Goal: Contribute content: Add original content to the website for others to see

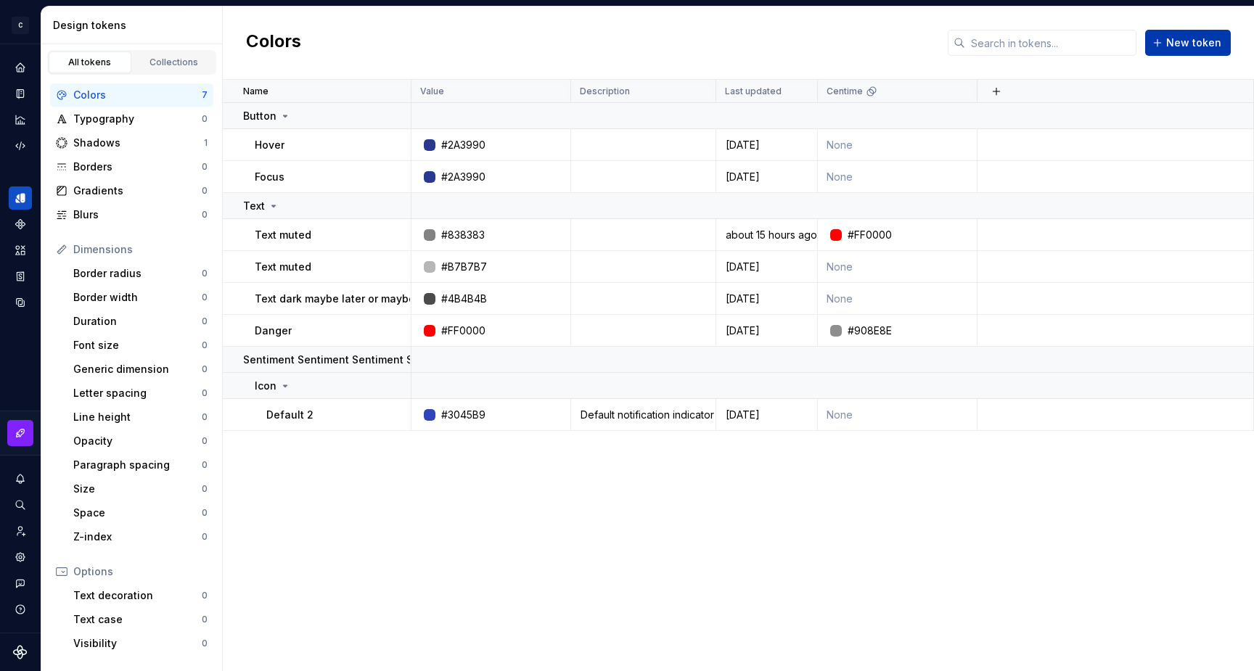
click at [1204, 41] on span "New token" at bounding box center [1193, 43] width 55 height 15
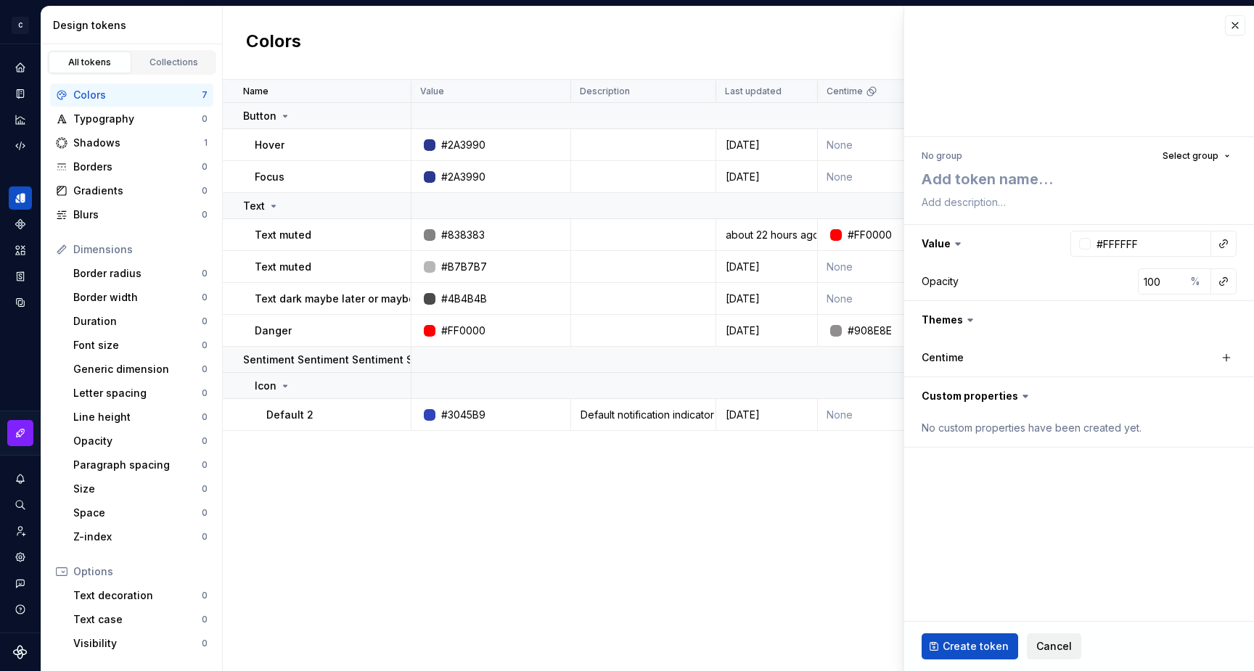
click at [1046, 645] on span "Cancel" at bounding box center [1054, 646] width 36 height 15
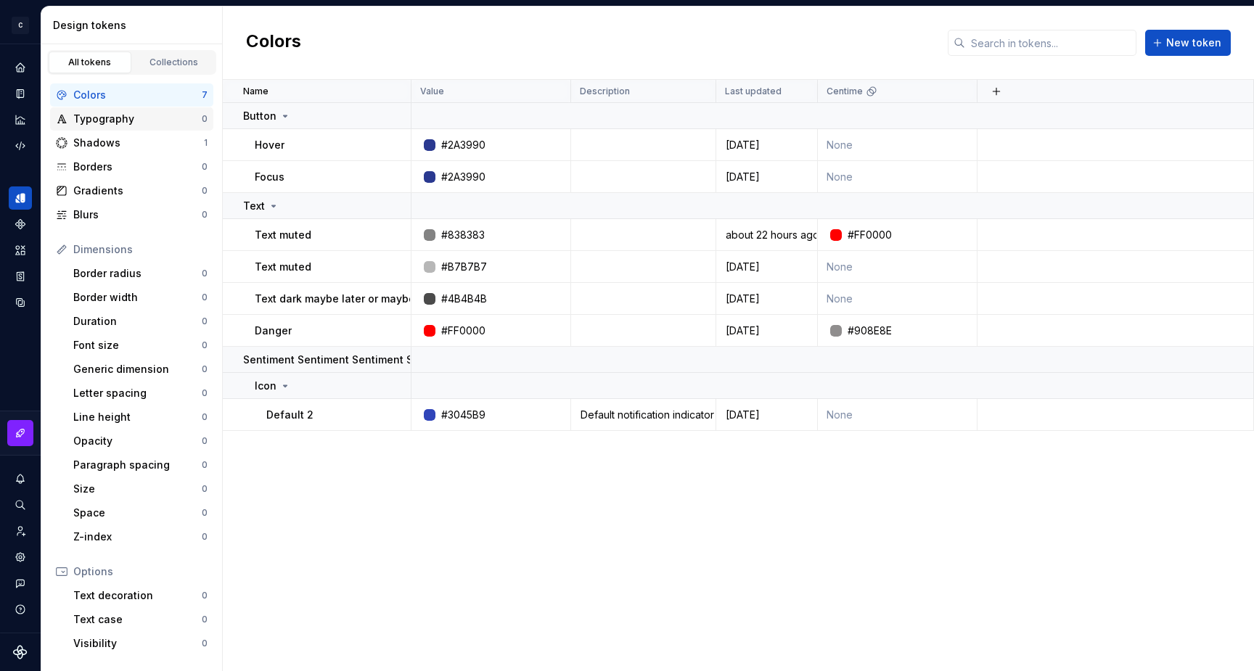
click at [102, 118] on div "Typography" at bounding box center [137, 119] width 128 height 15
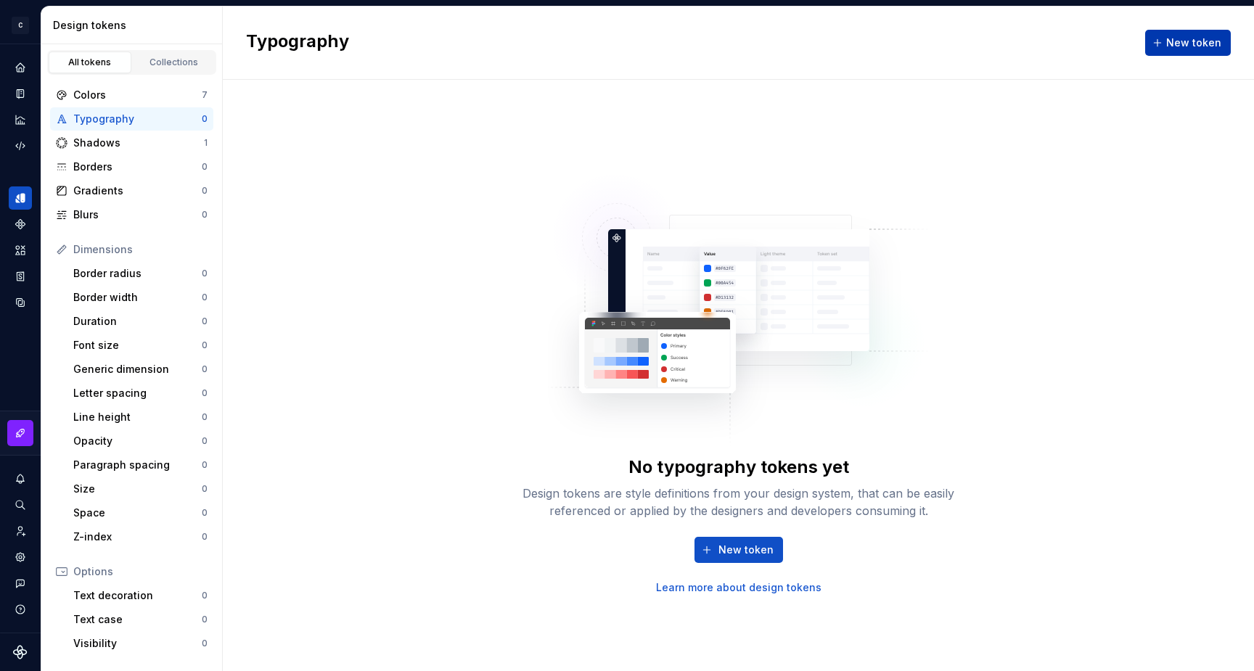
click at [1199, 38] on span "New token" at bounding box center [1193, 43] width 55 height 15
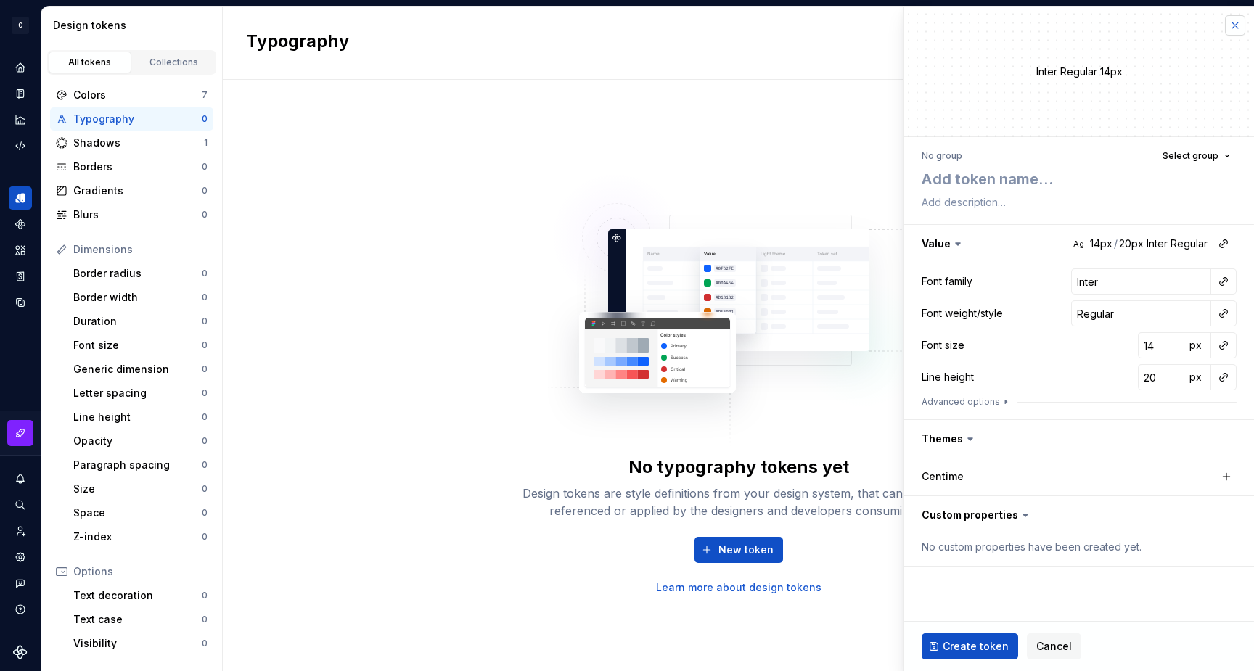
click at [1236, 24] on button "button" at bounding box center [1235, 25] width 20 height 20
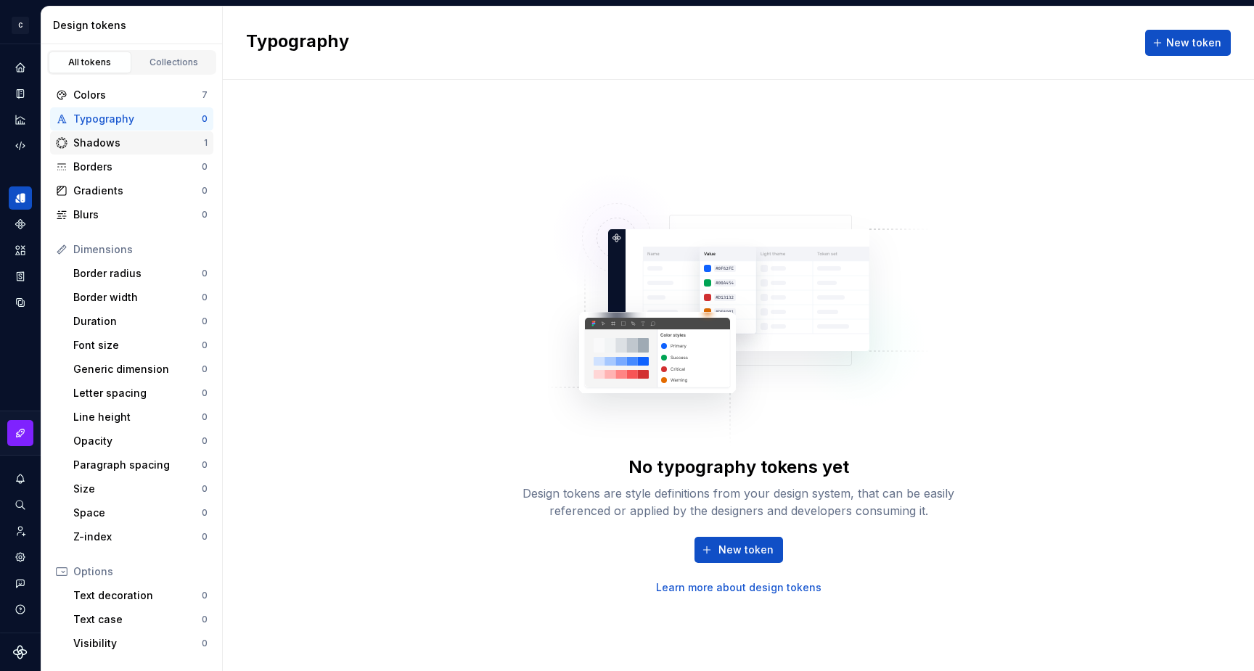
click at [108, 144] on div "Shadows" at bounding box center [138, 143] width 131 height 15
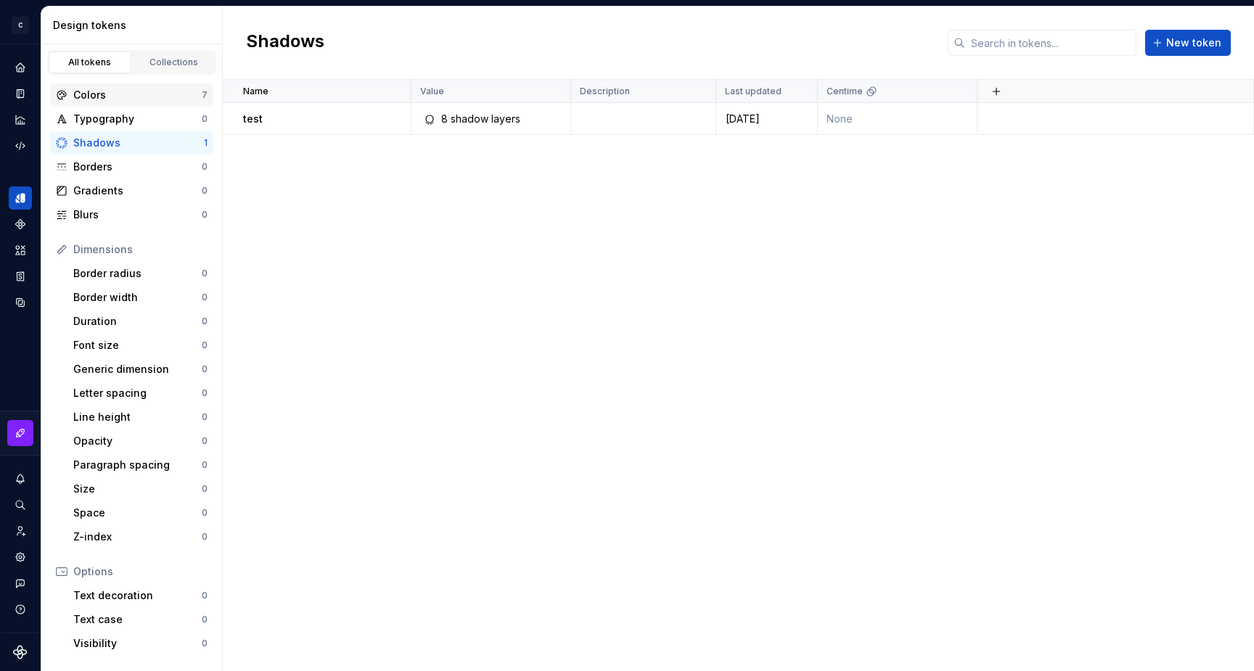
click at [91, 98] on div "Colors" at bounding box center [137, 95] width 128 height 15
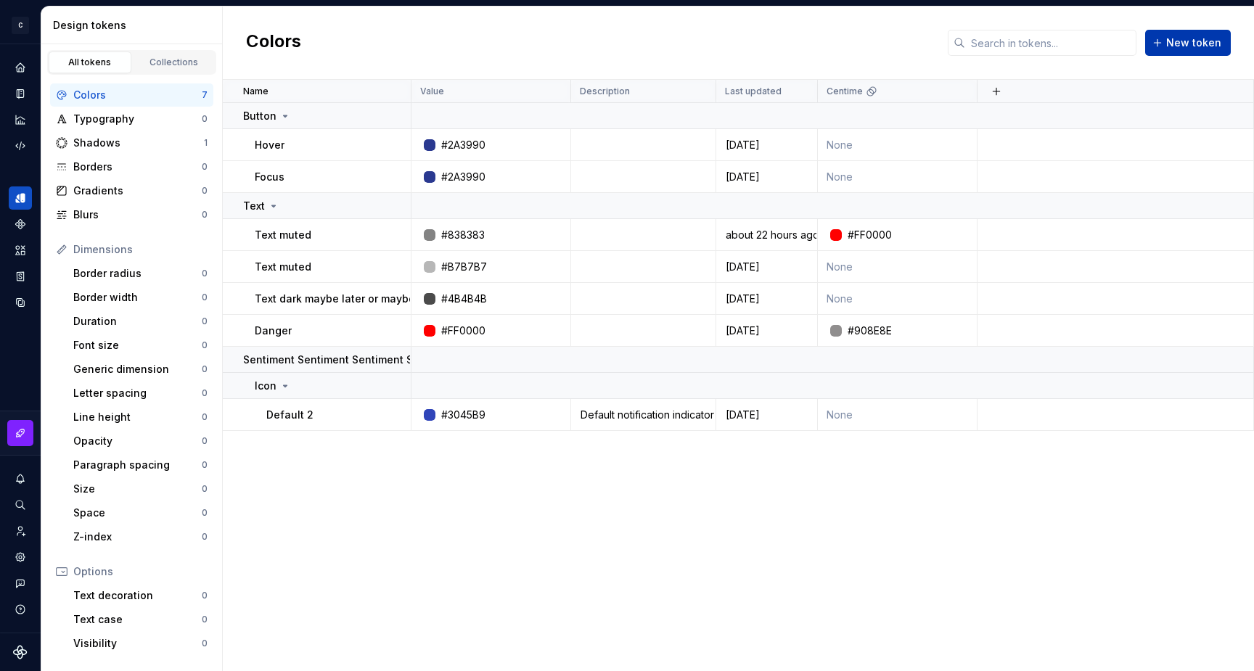
click at [1185, 46] on span "New token" at bounding box center [1193, 43] width 55 height 15
type textarea "*"
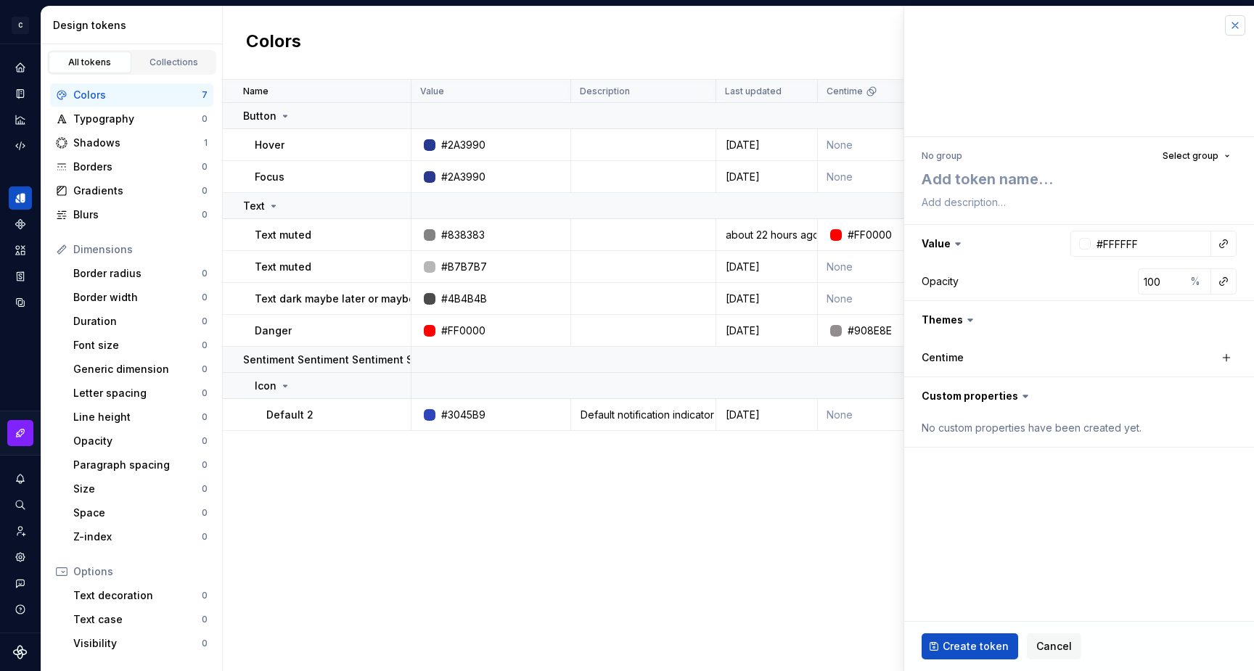
click at [1233, 22] on button "button" at bounding box center [1235, 25] width 20 height 20
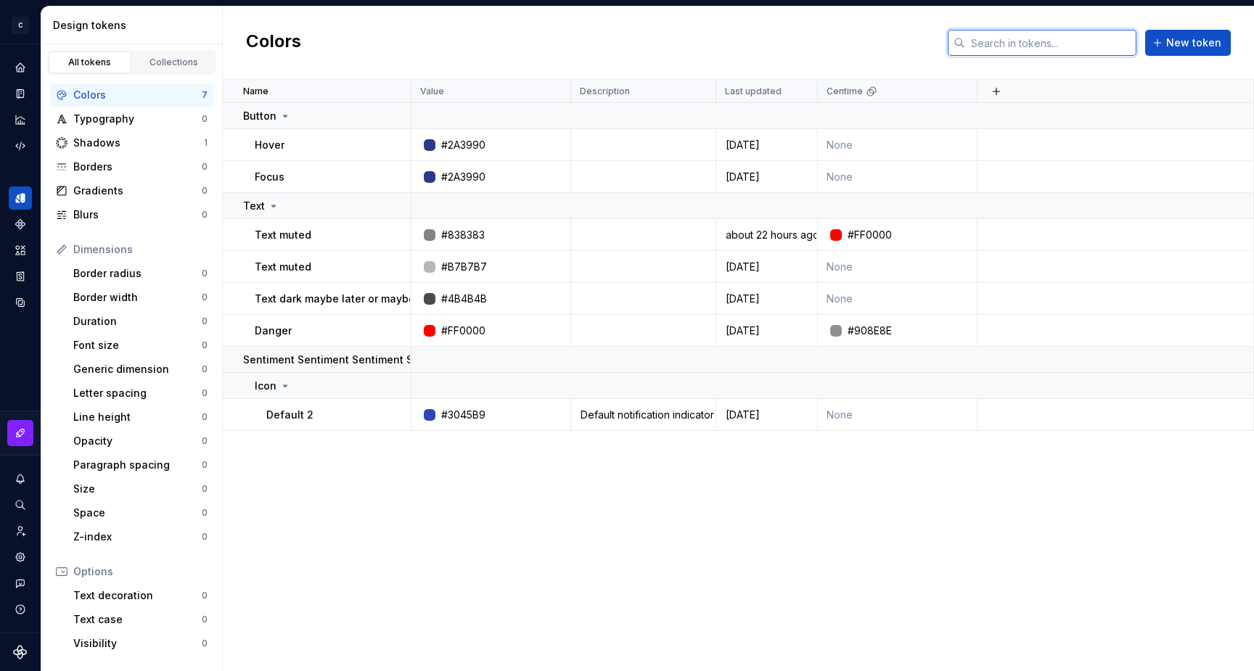
click at [1004, 43] on input "text" at bounding box center [1050, 43] width 171 height 26
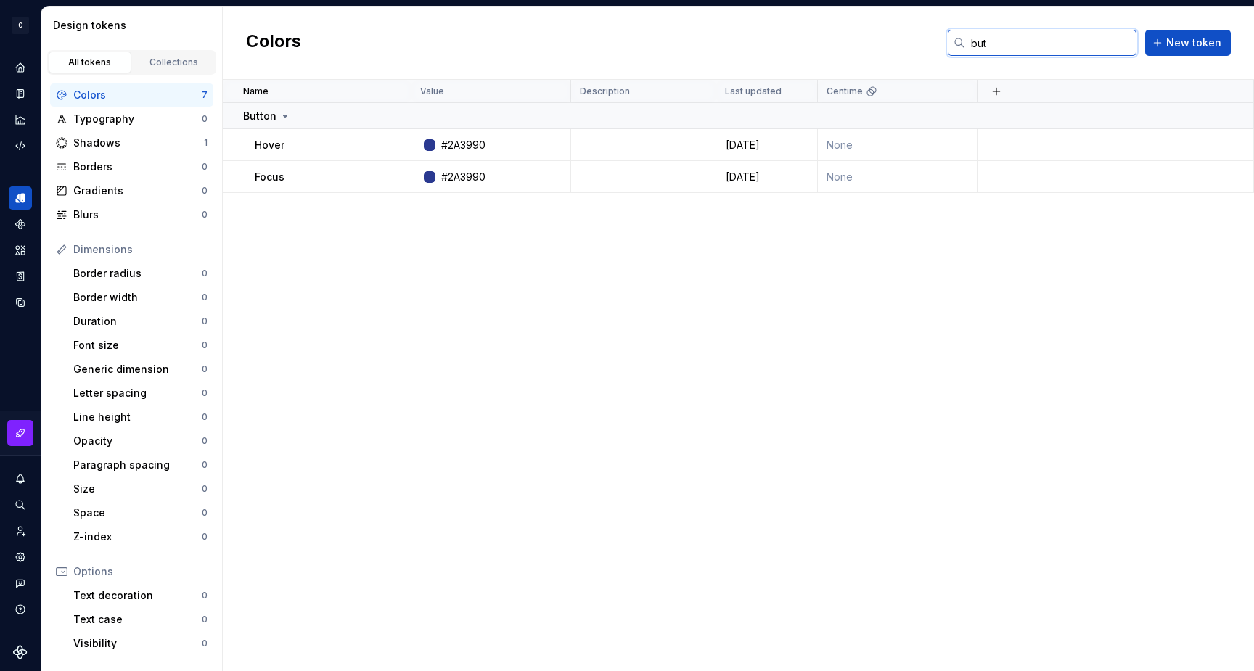
type input "butt"
